Goal: Task Accomplishment & Management: Manage account settings

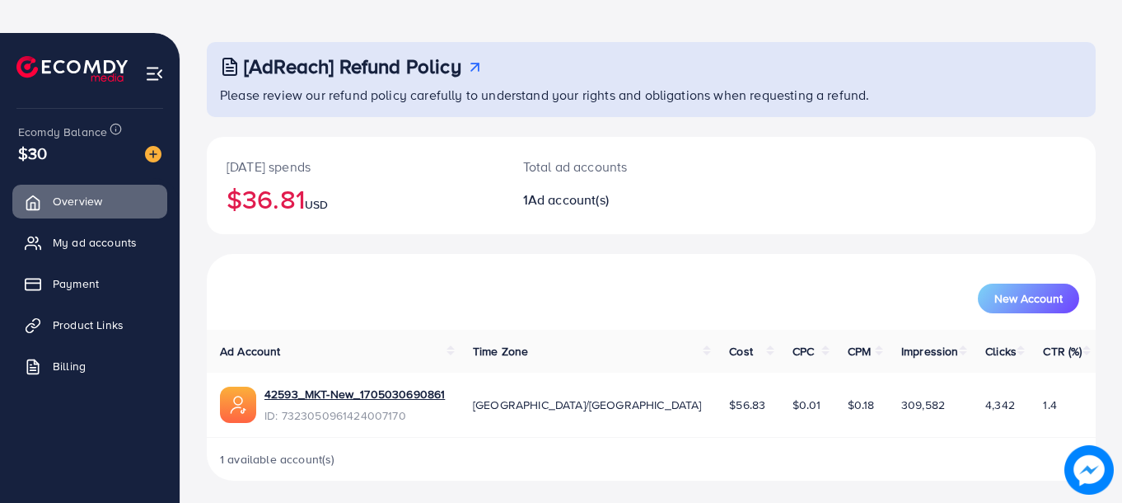
scroll to position [97, 0]
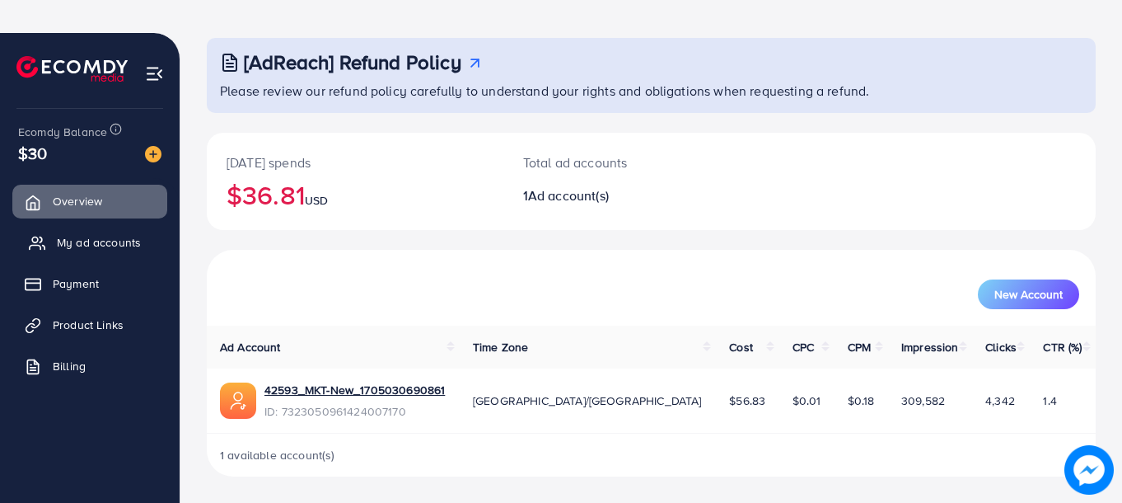
click at [152, 248] on link "My ad accounts" at bounding box center [89, 242] width 155 height 33
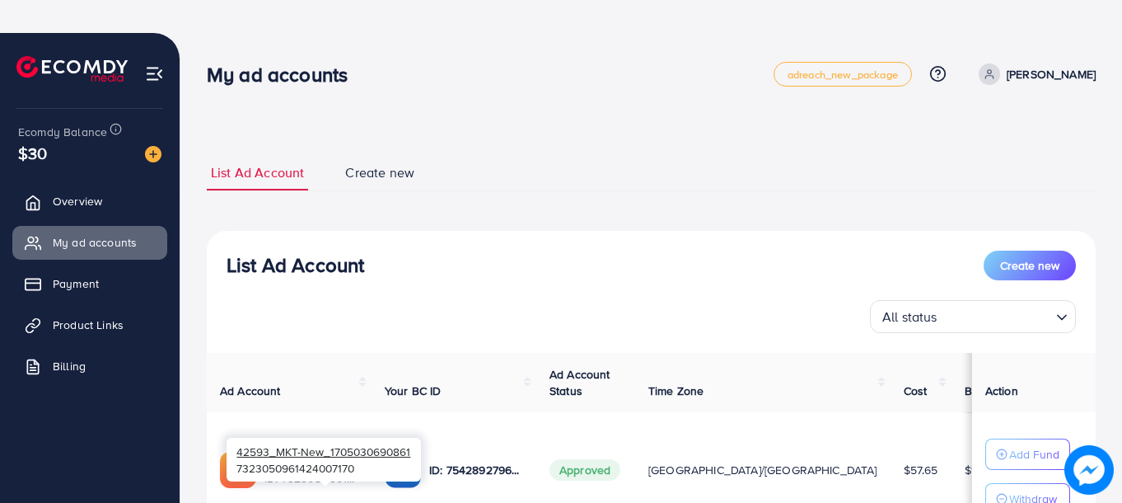
click at [293, 401] on span "42593_MKT-New_1705030690861" at bounding box center [323, 451] width 174 height 16
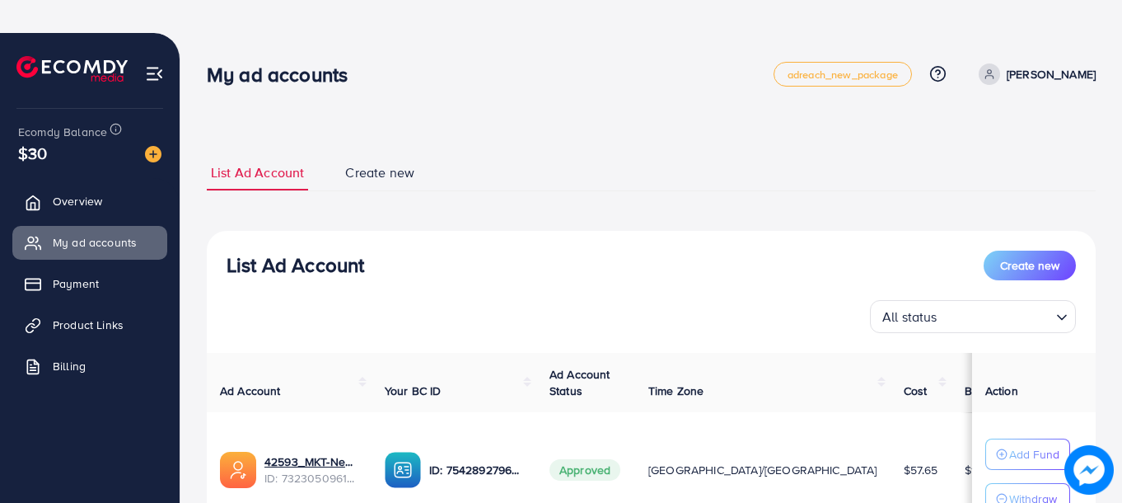
click at [346, 382] on th "Ad Account" at bounding box center [289, 383] width 165 height 60
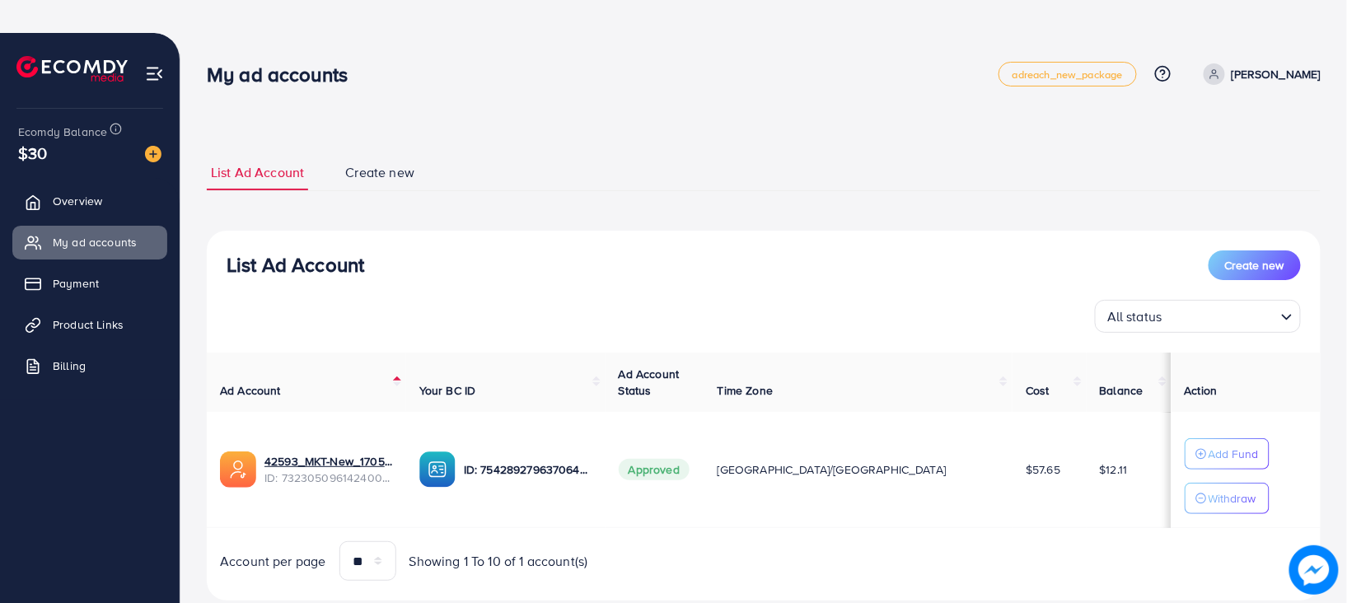
click at [235, 401] on img at bounding box center [238, 470] width 36 height 36
click at [406, 378] on th "Ad Account" at bounding box center [306, 383] width 199 height 60
click at [67, 189] on link "Overview" at bounding box center [89, 201] width 155 height 33
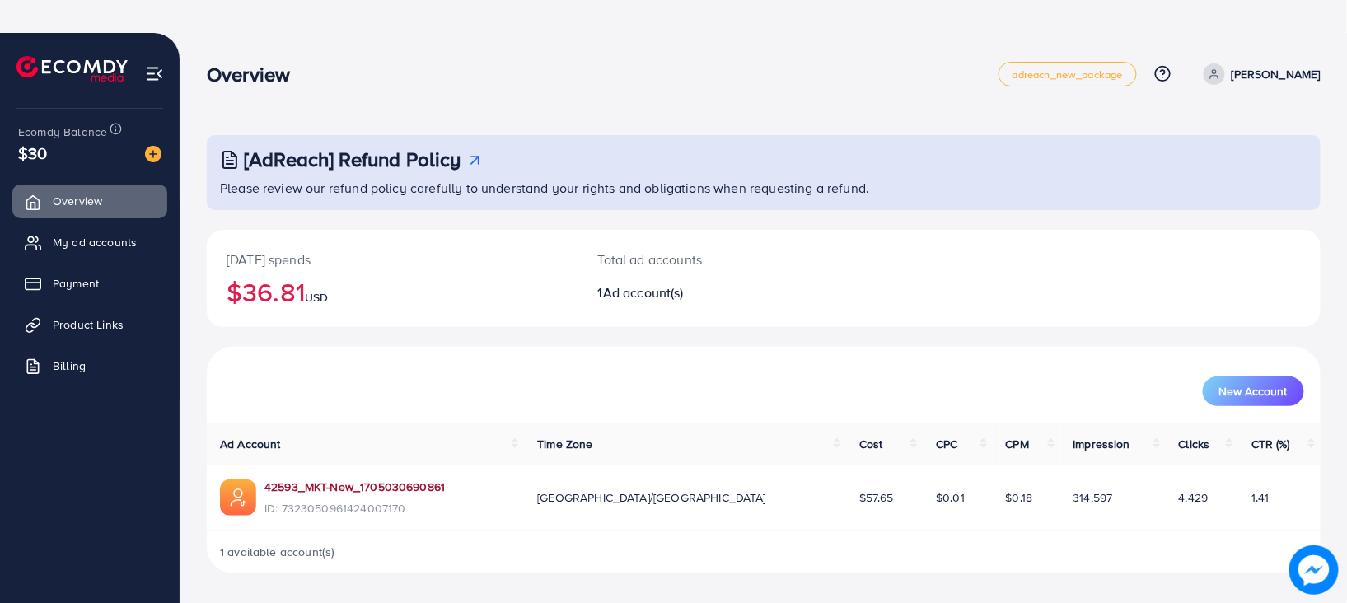
click at [321, 401] on link "42593_MKT-New_1705030690861" at bounding box center [355, 487] width 180 height 16
